Goal: Transaction & Acquisition: Purchase product/service

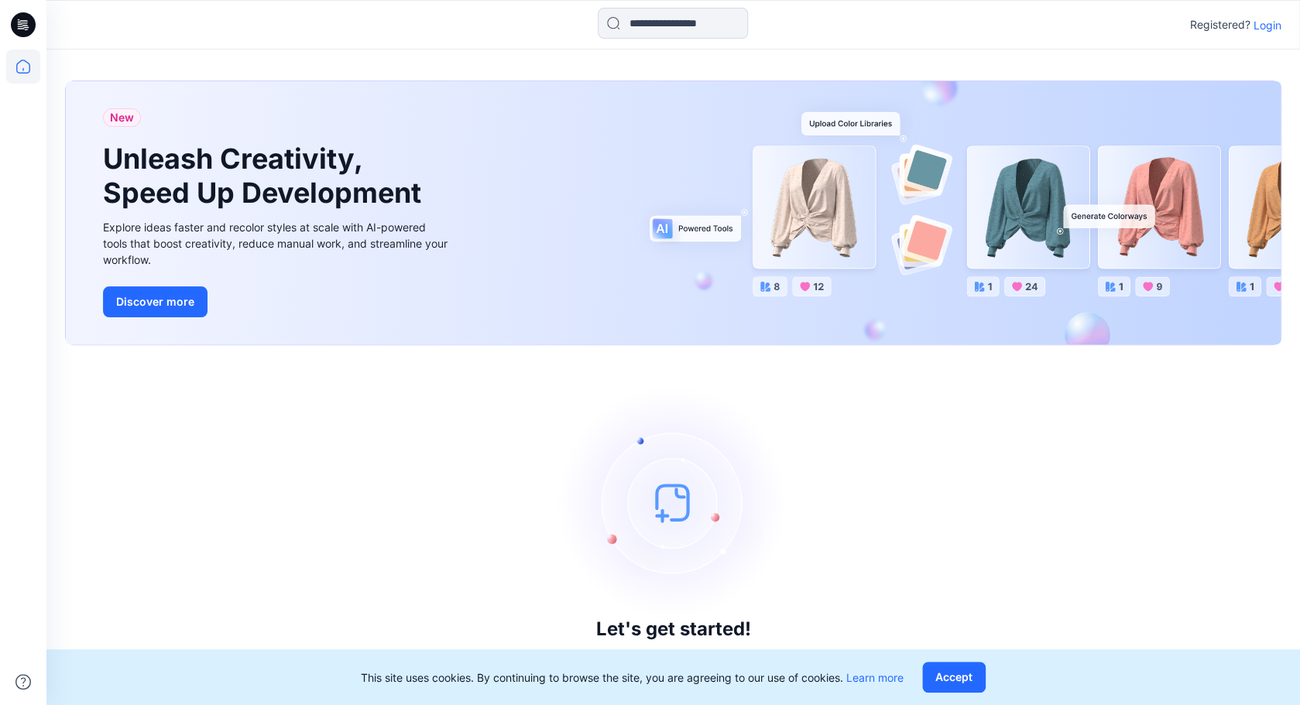
click at [1274, 27] on p "Login" at bounding box center [1267, 25] width 28 height 16
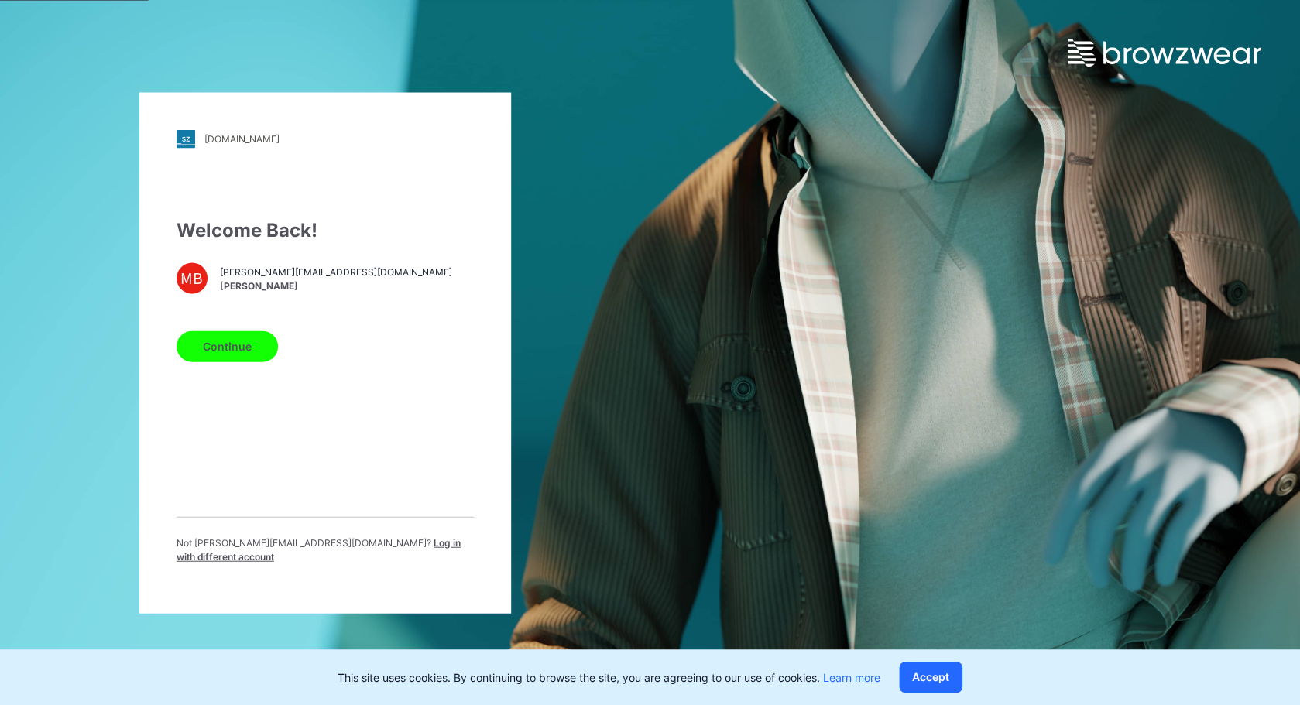
click at [242, 351] on button "Continue" at bounding box center [227, 346] width 101 height 31
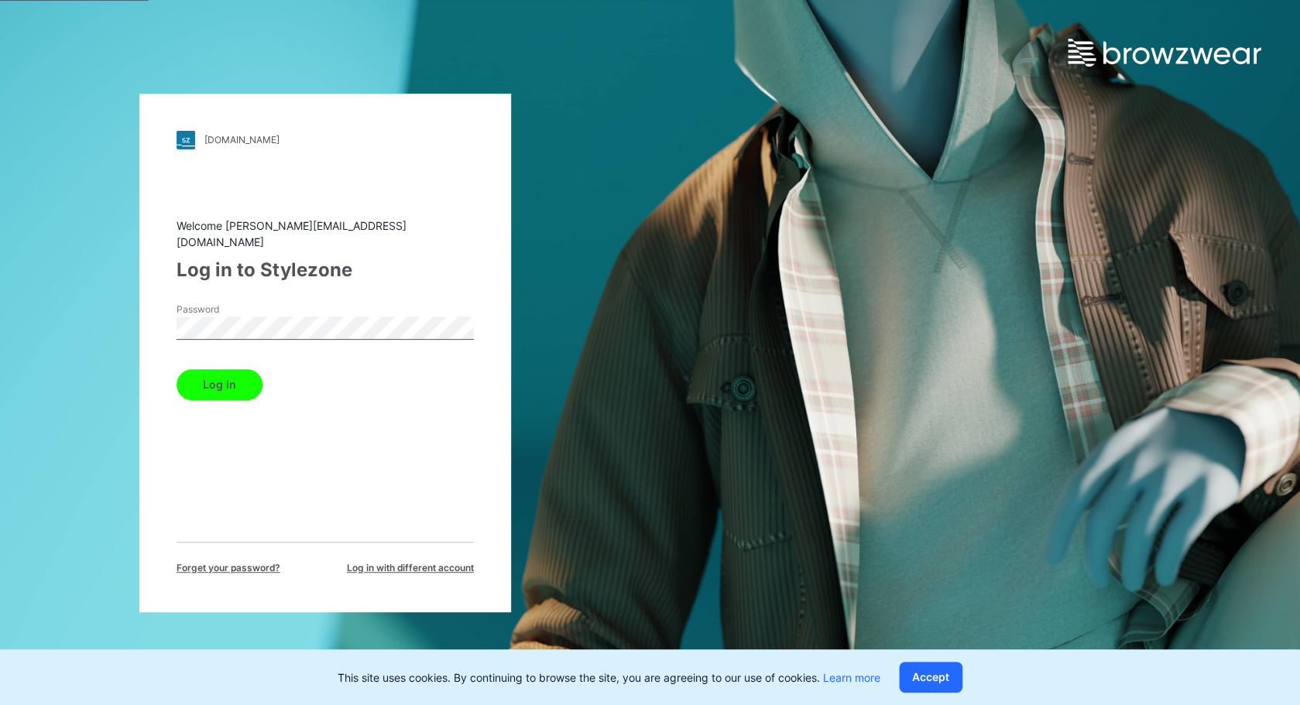
click at [214, 373] on button "Log in" at bounding box center [220, 384] width 86 height 31
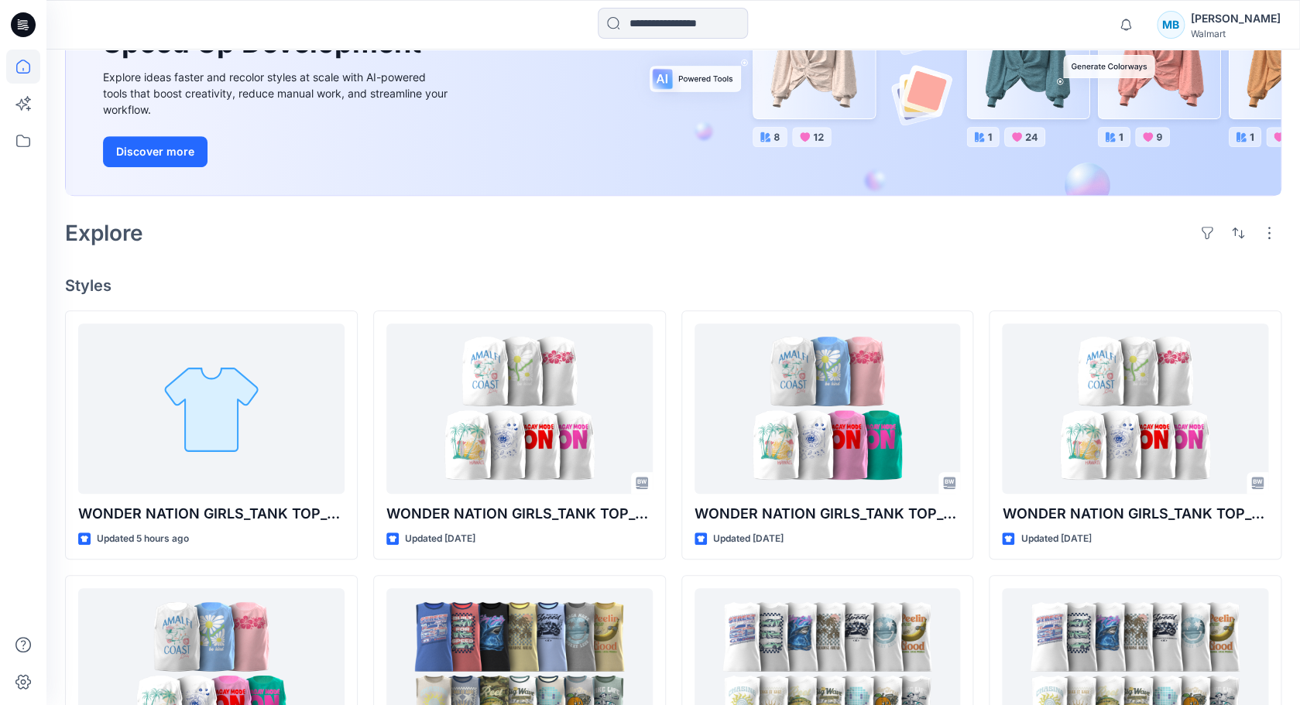
scroll to position [204, 0]
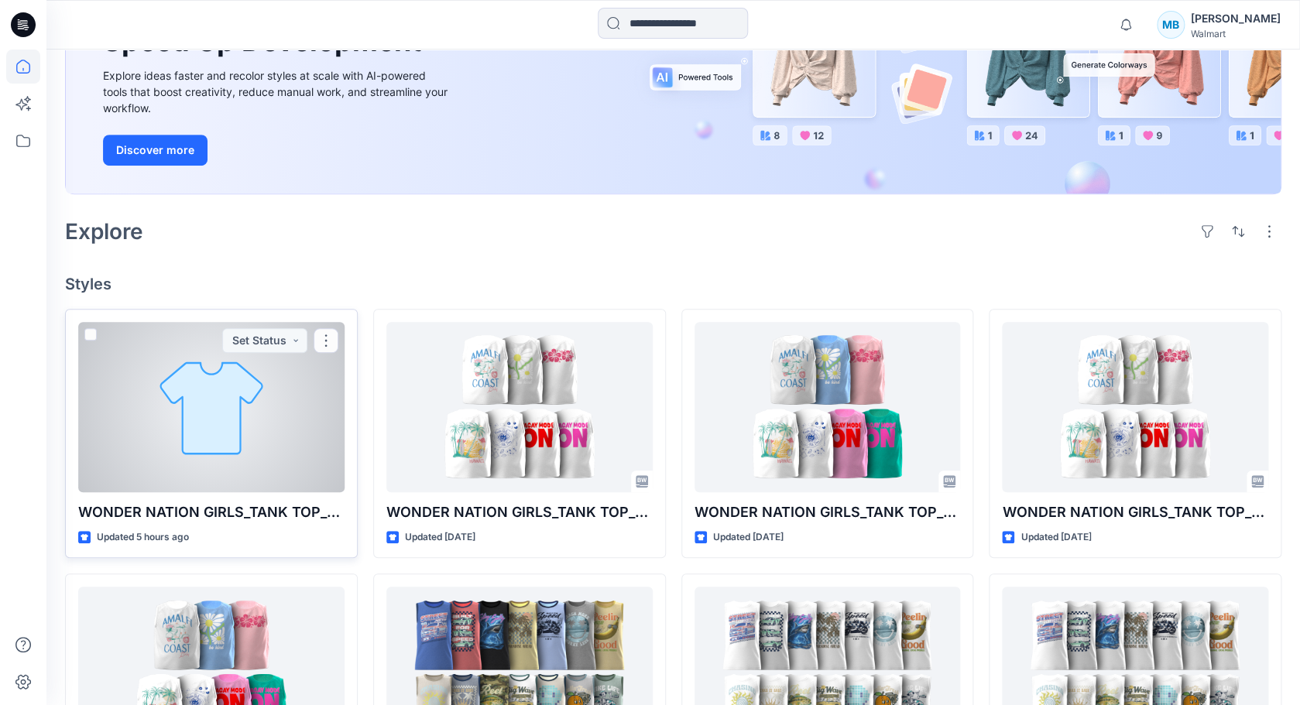
click at [204, 395] on div at bounding box center [211, 407] width 266 height 170
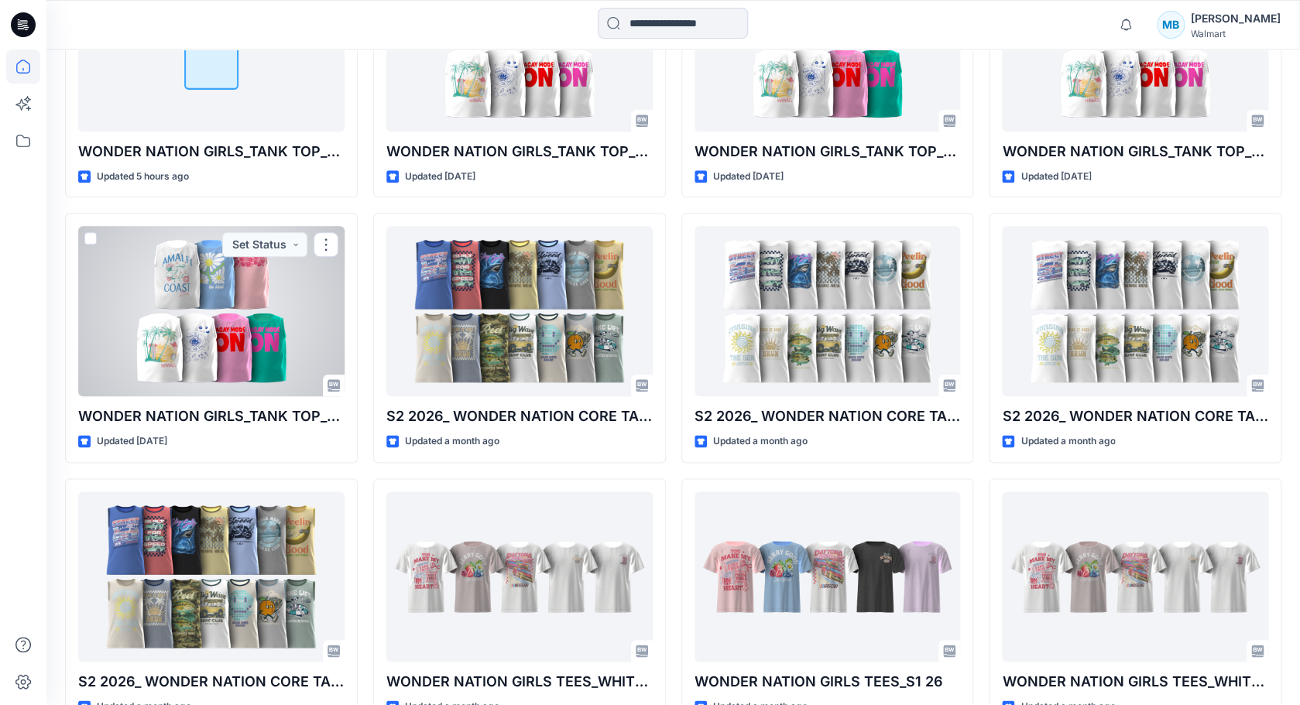
scroll to position [602, 0]
